Goal: Obtain resource: Download file/media

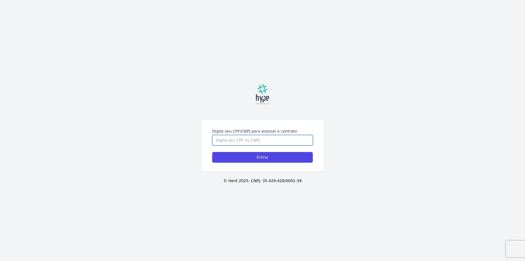
click at [243, 138] on input "Digite seu CPF/CNPJ para acessar o contrato" at bounding box center [262, 140] width 101 height 10
type input "03713645906"
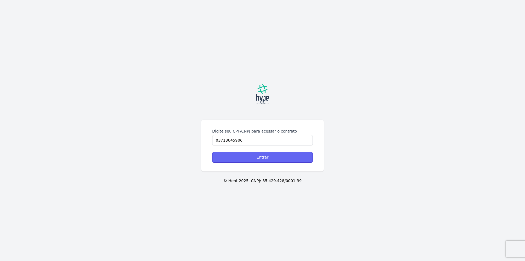
click at [260, 158] on input "Entrar" at bounding box center [262, 157] width 101 height 11
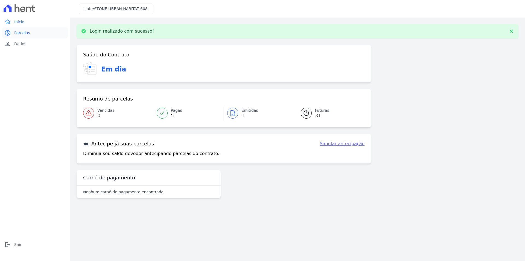
click at [24, 30] on link "paid Parcelas" at bounding box center [35, 32] width 66 height 11
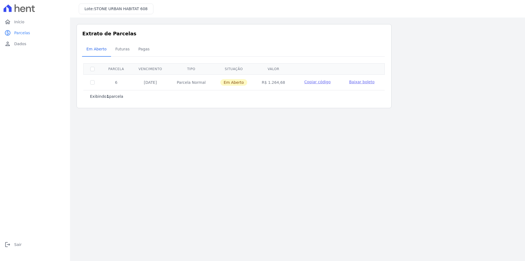
click at [356, 82] on span "Baixar boleto" at bounding box center [361, 82] width 25 height 4
